Goal: Transaction & Acquisition: Purchase product/service

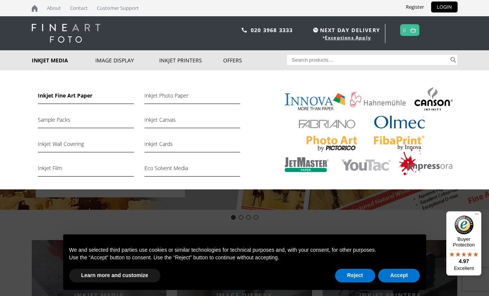
click at [54, 95] on link "Inkjet Fine Art Paper" at bounding box center [86, 97] width 96 height 13
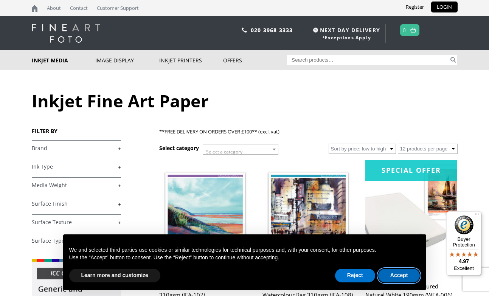
click at [389, 273] on button "Accept" at bounding box center [399, 276] width 42 height 14
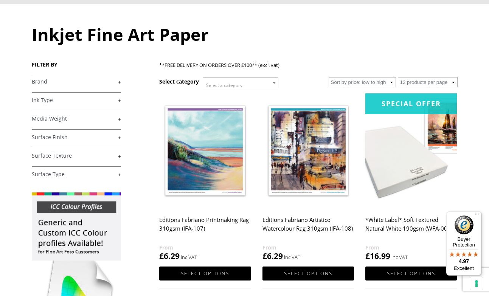
scroll to position [120, 0]
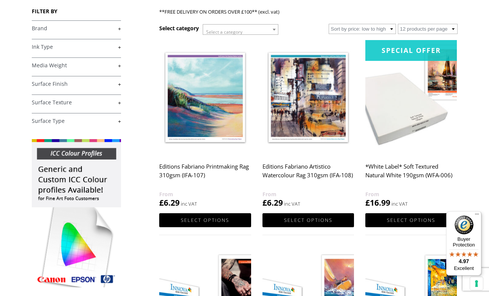
click at [79, 28] on link "+" at bounding box center [76, 28] width 89 height 7
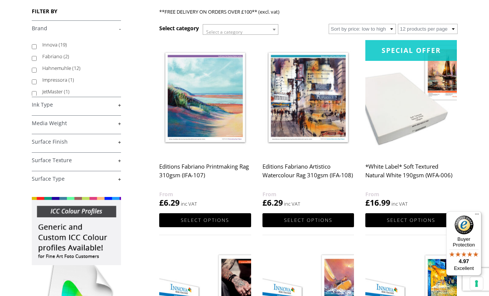
click at [50, 56] on label "Fabriano (2)" at bounding box center [77, 57] width 71 height 12
click at [37, 56] on input "Fabriano (2)" at bounding box center [34, 58] width 5 height 5
click at [52, 55] on label "Fabriano (2)" at bounding box center [77, 57] width 71 height 12
click at [37, 56] on input "Fabriano (2)" at bounding box center [34, 58] width 5 height 5
checkbox input "false"
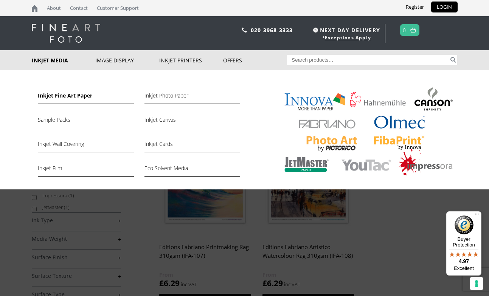
click at [62, 95] on link "Inkjet Fine Art Paper" at bounding box center [86, 97] width 96 height 13
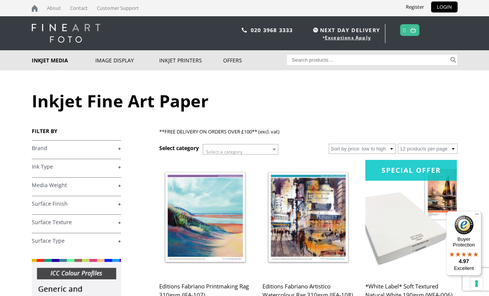
click at [44, 146] on link "+" at bounding box center [76, 148] width 89 height 7
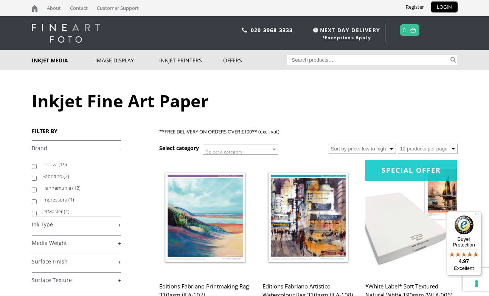
click at [51, 163] on label "Innova (19)" at bounding box center [77, 165] width 71 height 12
click at [37, 164] on input "Innova (19)" at bounding box center [34, 166] width 5 height 5
checkbox input "true"
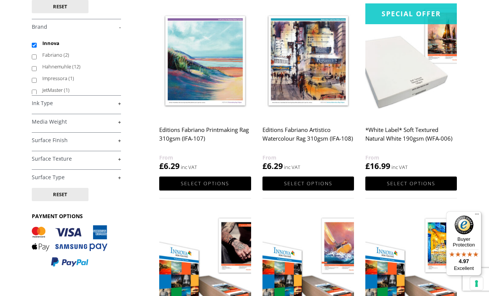
scroll to position [155, 0]
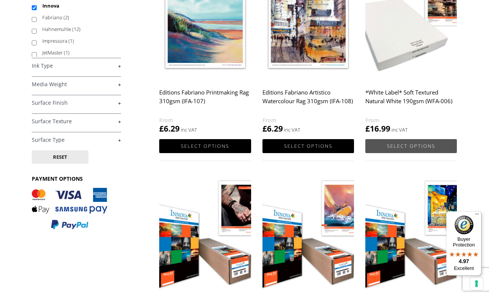
click at [408, 144] on link "Select options" at bounding box center [411, 146] width 92 height 14
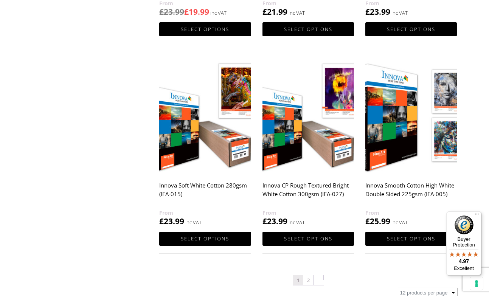
scroll to position [711, 0]
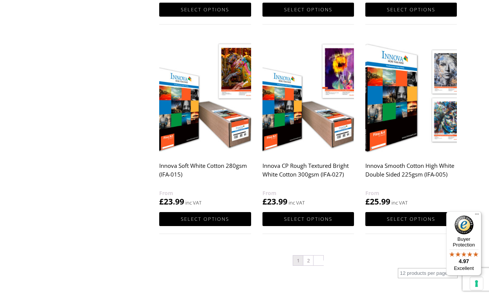
click at [477, 213] on button "Menu" at bounding box center [476, 215] width 9 height 9
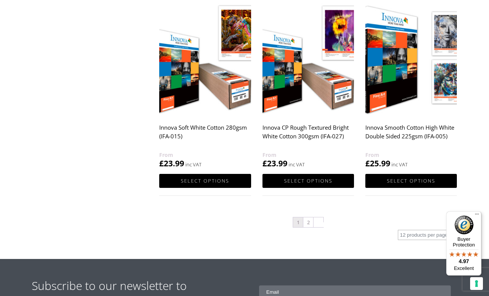
scroll to position [751, 0]
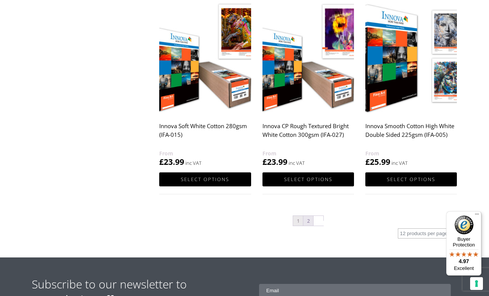
click at [308, 220] on link "2" at bounding box center [308, 221] width 10 height 10
click at [308, 221] on link "2" at bounding box center [308, 221] width 10 height 10
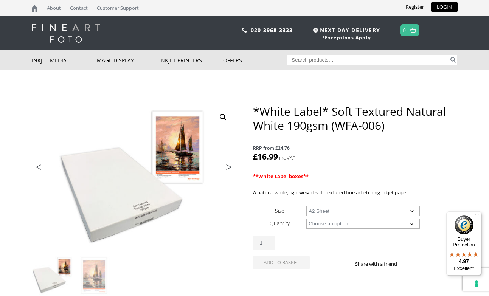
select select "a2-sheet"
click at [380, 228] on td "Choose an option 25 Sheets Clear" at bounding box center [381, 223] width 151 height 12
select select "25-sheets"
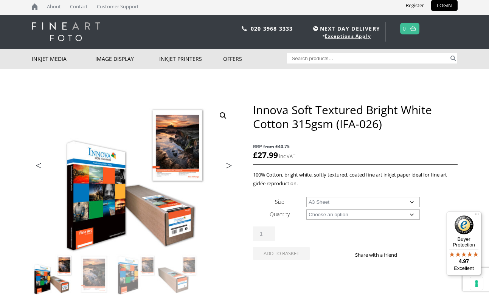
select select "a3-sheet"
select select "25-sheets"
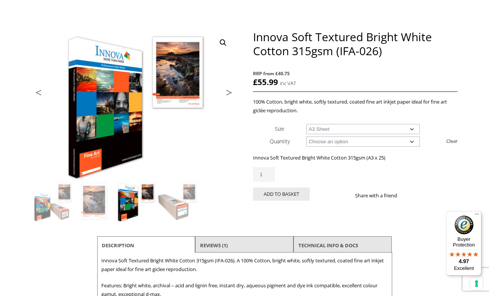
scroll to position [156, 0]
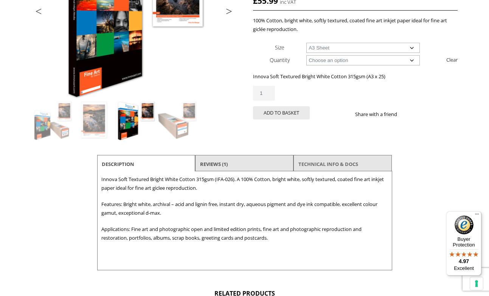
click at [325, 161] on link "TECHNICAL INFO & DOCS" at bounding box center [328, 164] width 60 height 14
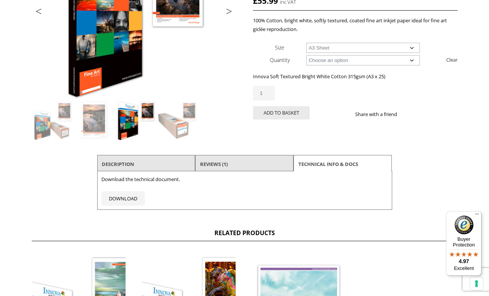
click at [237, 165] on li "Reviews (1)" at bounding box center [244, 164] width 98 height 18
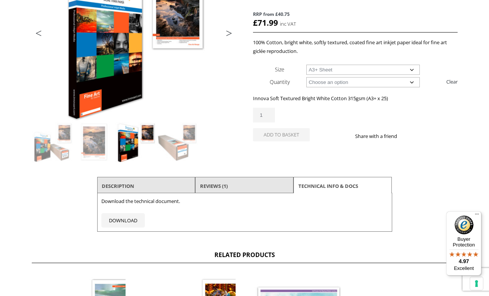
scroll to position [135, 0]
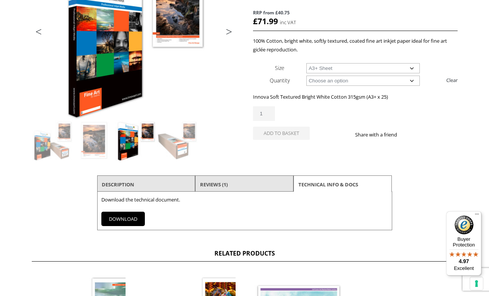
click at [124, 219] on link "DOWNLOAD" at bounding box center [122, 219] width 43 height 14
select select "a2-sheet"
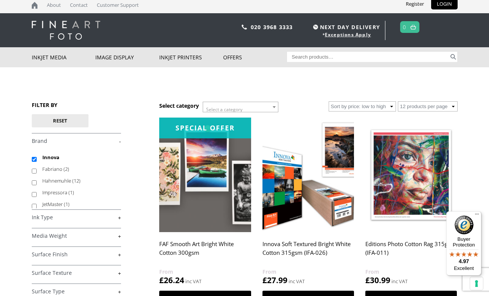
click at [36, 158] on input "Innova" at bounding box center [34, 159] width 5 height 5
checkbox input "false"
click at [36, 183] on input "Hahnemuhle (12)" at bounding box center [34, 182] width 5 height 5
checkbox input "true"
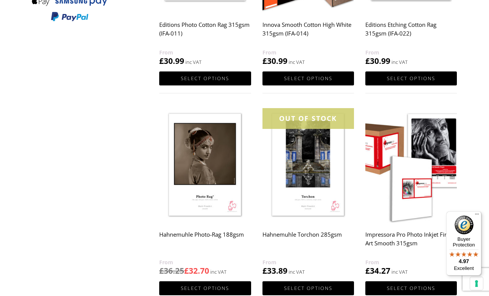
scroll to position [457, 0]
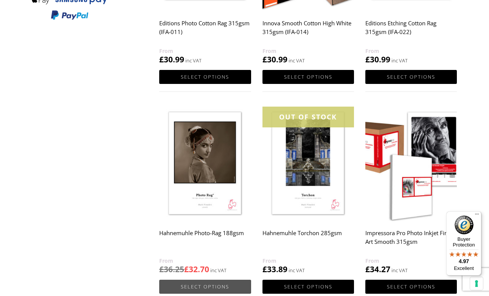
click at [205, 284] on link "Select options" at bounding box center [205, 287] width 92 height 14
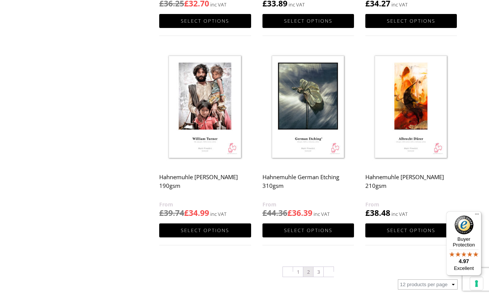
scroll to position [841, 0]
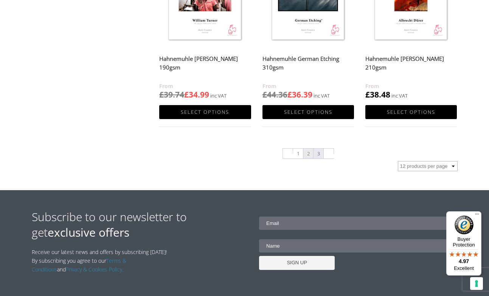
click at [319, 152] on link "3" at bounding box center [319, 154] width 10 height 10
click at [318, 151] on link "3" at bounding box center [319, 154] width 10 height 10
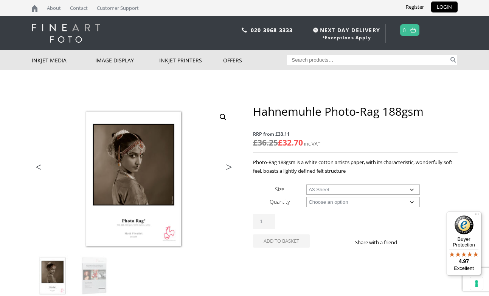
select select "a3-sheet"
select select "25-sheets"
select select "a3-sheet"
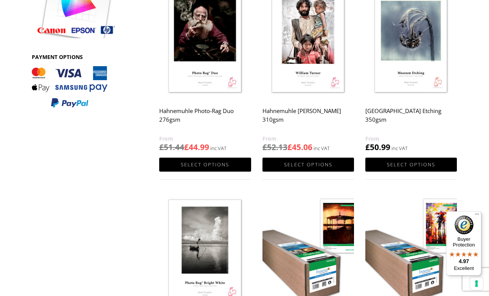
scroll to position [450, 0]
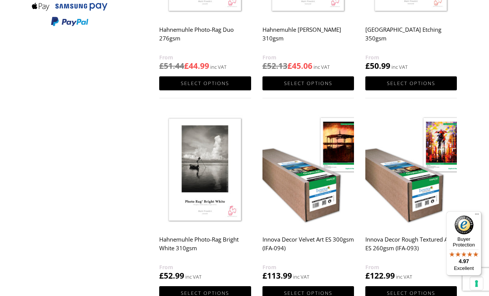
click at [199, 237] on h2 "Hahnemuhle Photo-Rag Bright White 310gsm" at bounding box center [205, 248] width 92 height 30
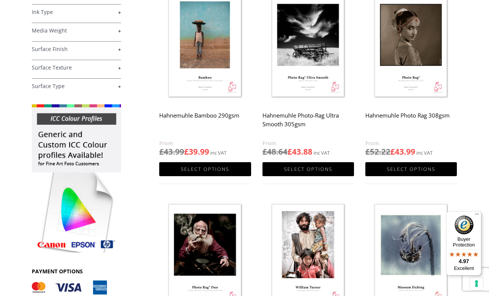
scroll to position [153, 0]
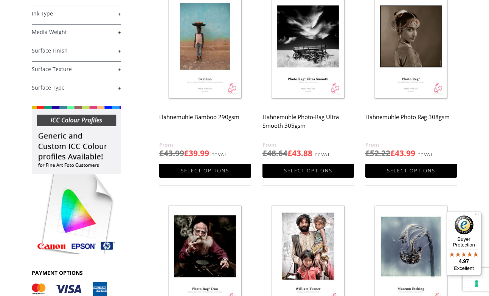
click at [413, 115] on h2 "Hahnemuhle Photo Rag 308gsm" at bounding box center [411, 125] width 92 height 30
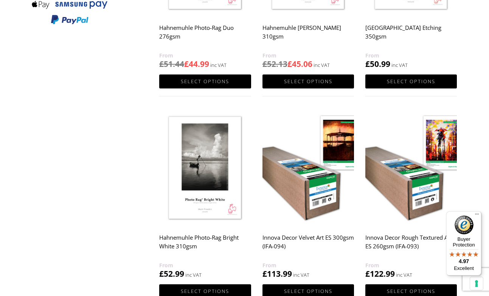
scroll to position [628, 0]
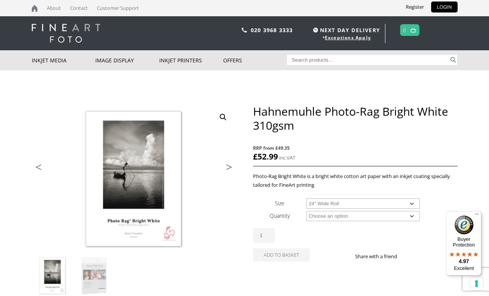
select select "24-wide-roll"
select select "12m"
select select "24-wide-roll"
